Goal: Information Seeking & Learning: Find specific fact

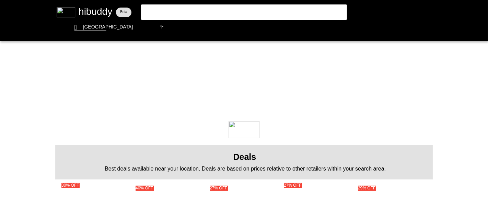
click at [190, 11] on flt-glass-pane at bounding box center [244, 105] width 488 height 210
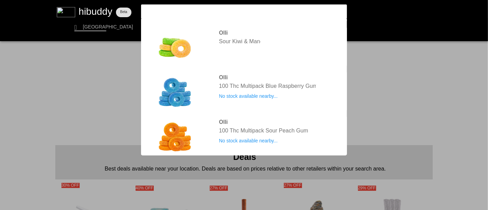
type input "olli multi"
click at [468, 79] on flt-glass-pane at bounding box center [244, 105] width 488 height 210
